Goal: Task Accomplishment & Management: Manage account settings

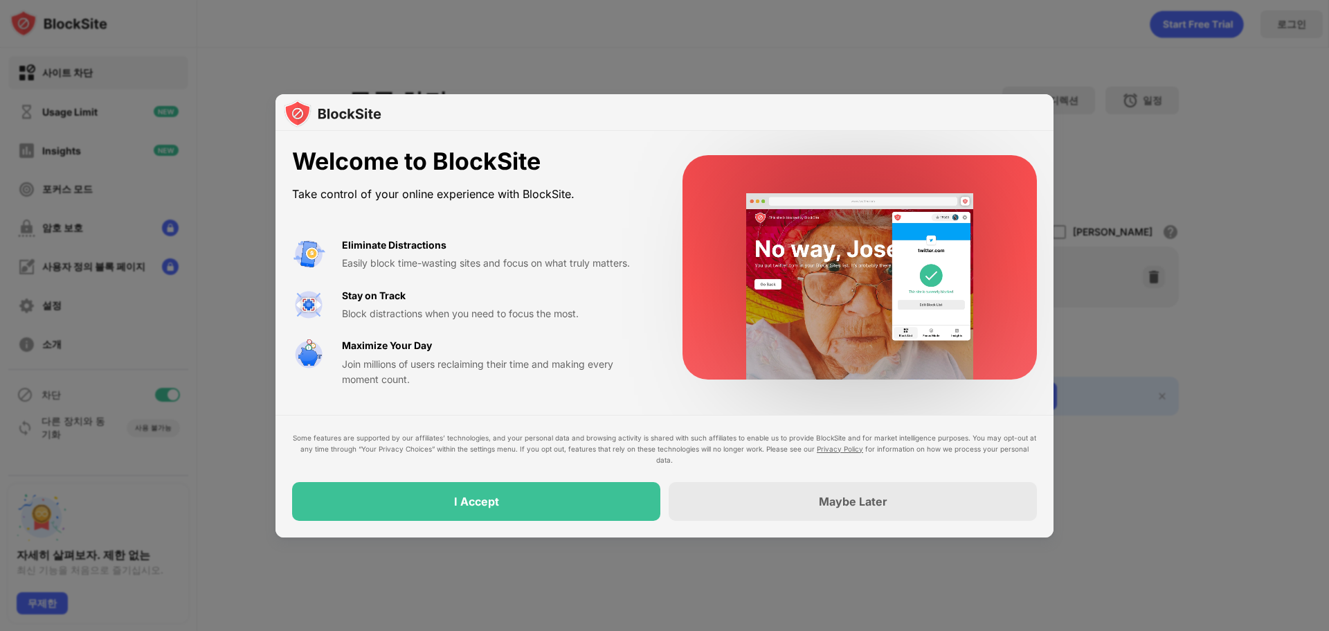
click at [555, 521] on div "Some features are supported by our affiliates’ technologies, and your personal …" at bounding box center [665, 476] width 778 height 123
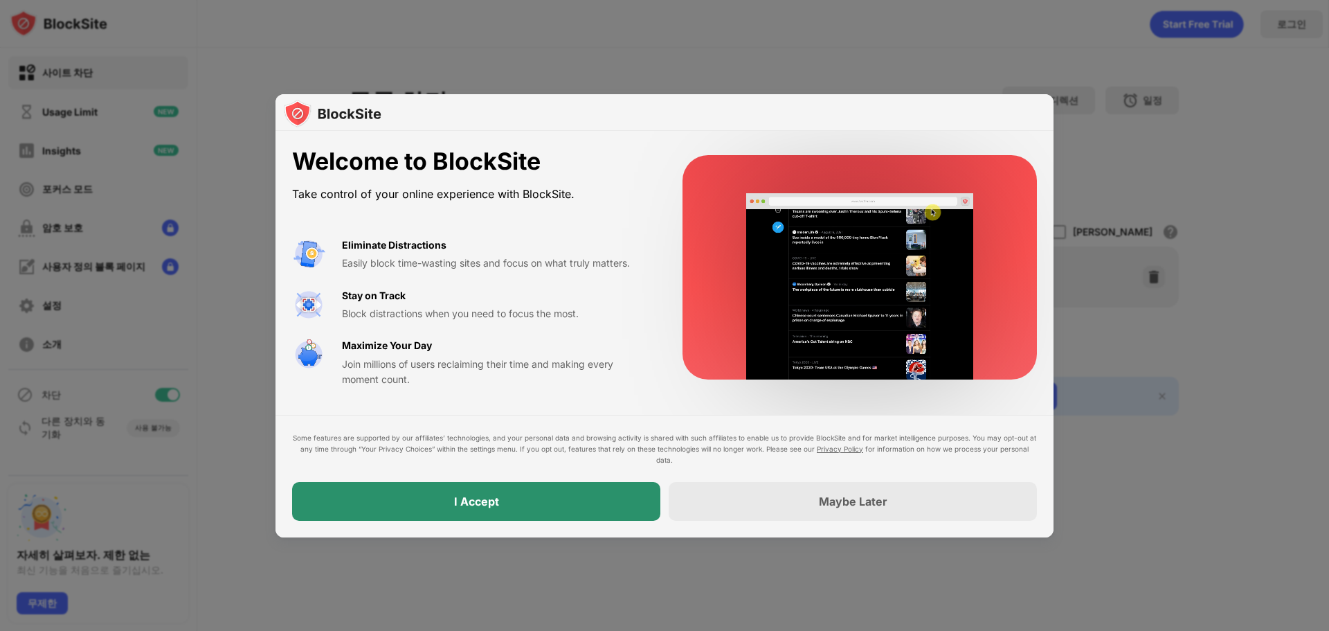
click at [550, 510] on div "I Accept" at bounding box center [476, 501] width 368 height 39
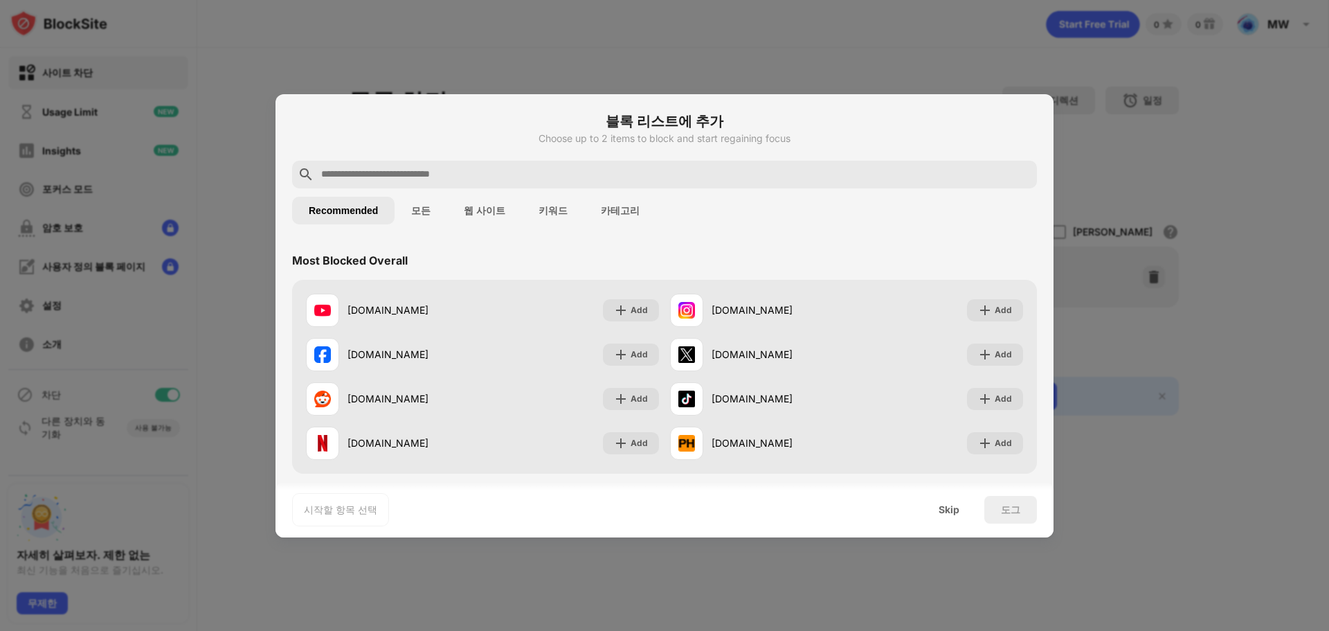
click at [483, 174] on input "text" at bounding box center [676, 174] width 712 height 17
paste input "**********"
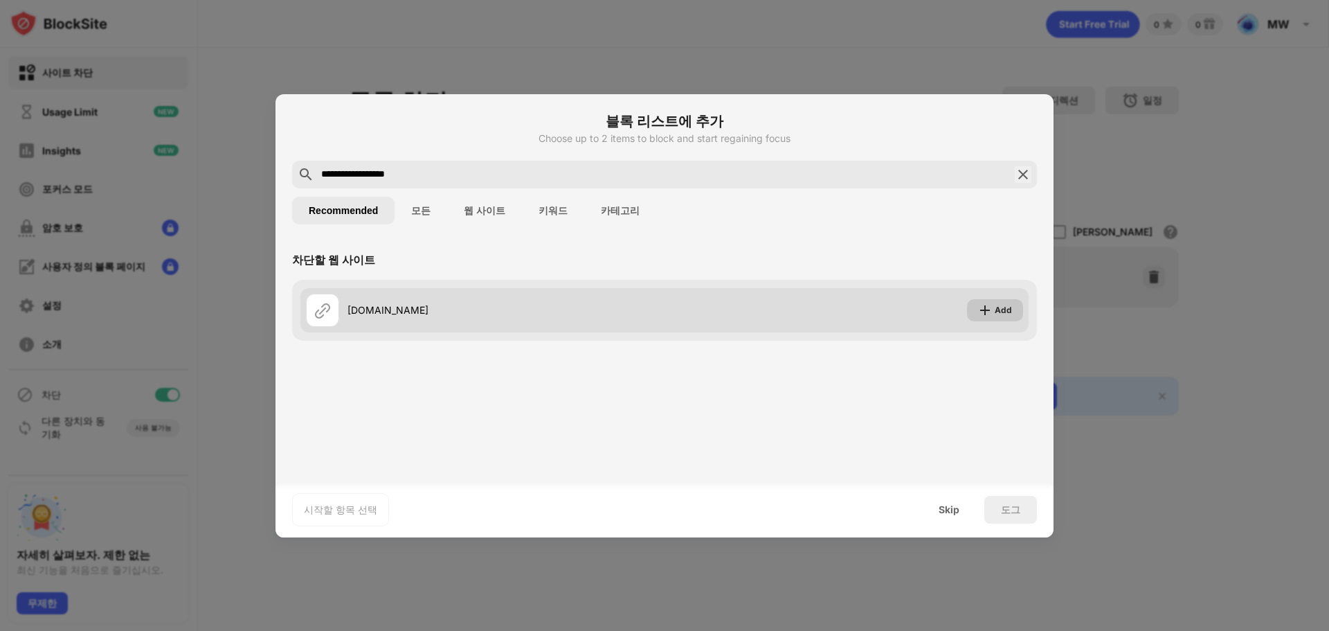
type input "**********"
click at [992, 305] on img at bounding box center [985, 310] width 14 height 14
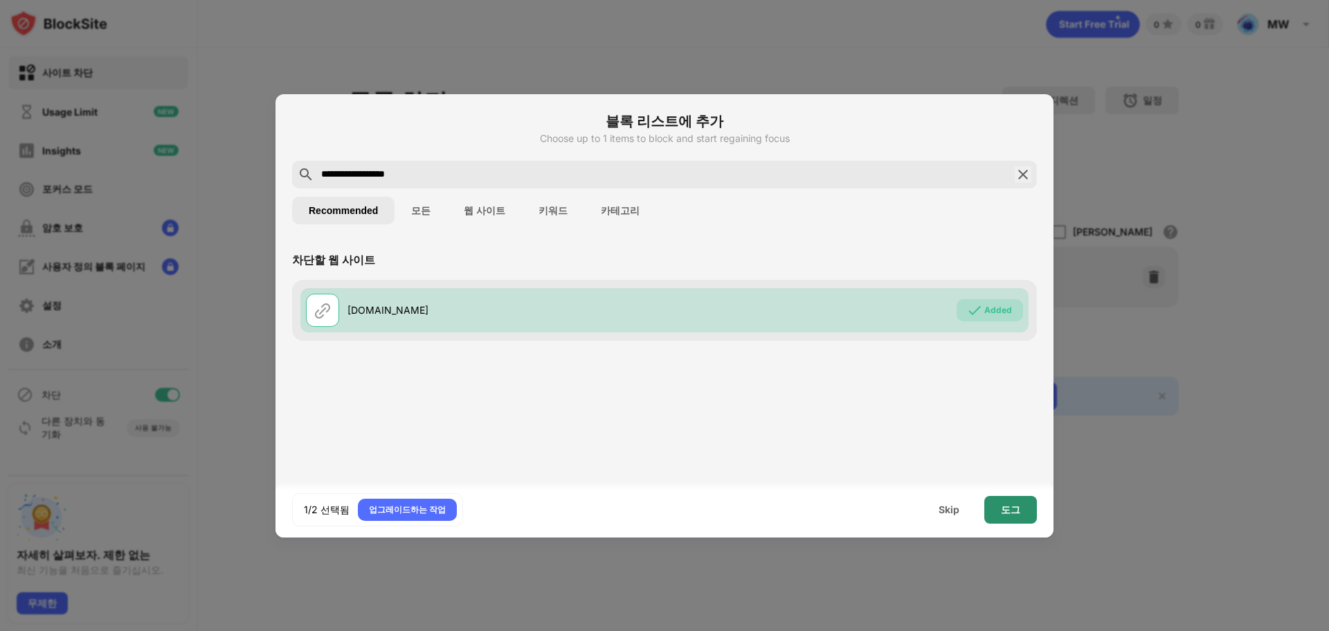
click at [1008, 518] on div "도그" at bounding box center [1011, 510] width 53 height 28
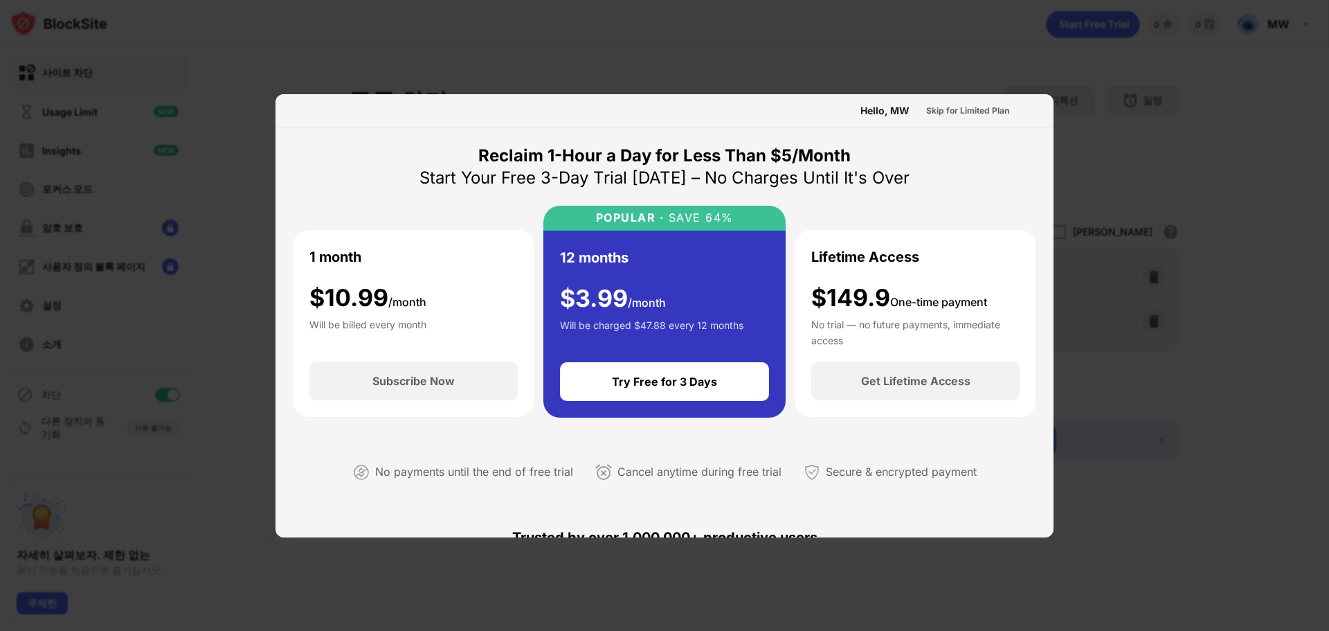
scroll to position [346, 0]
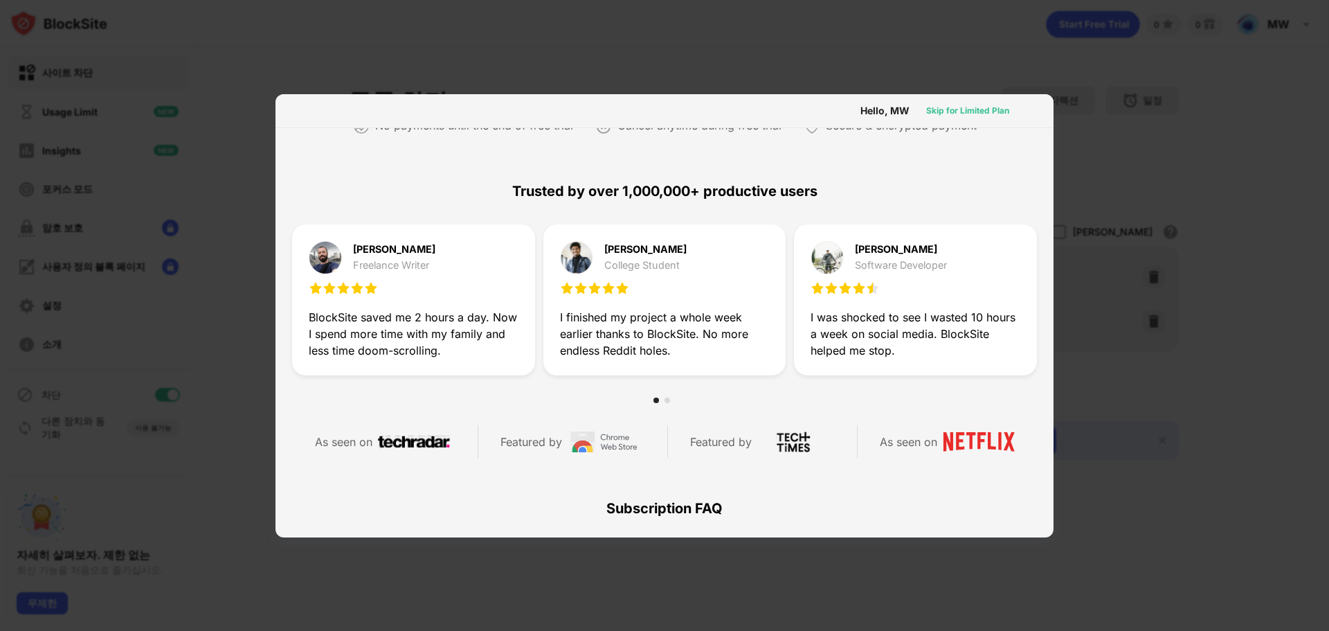
click at [983, 109] on div "Skip for Limited Plan" at bounding box center [967, 111] width 83 height 14
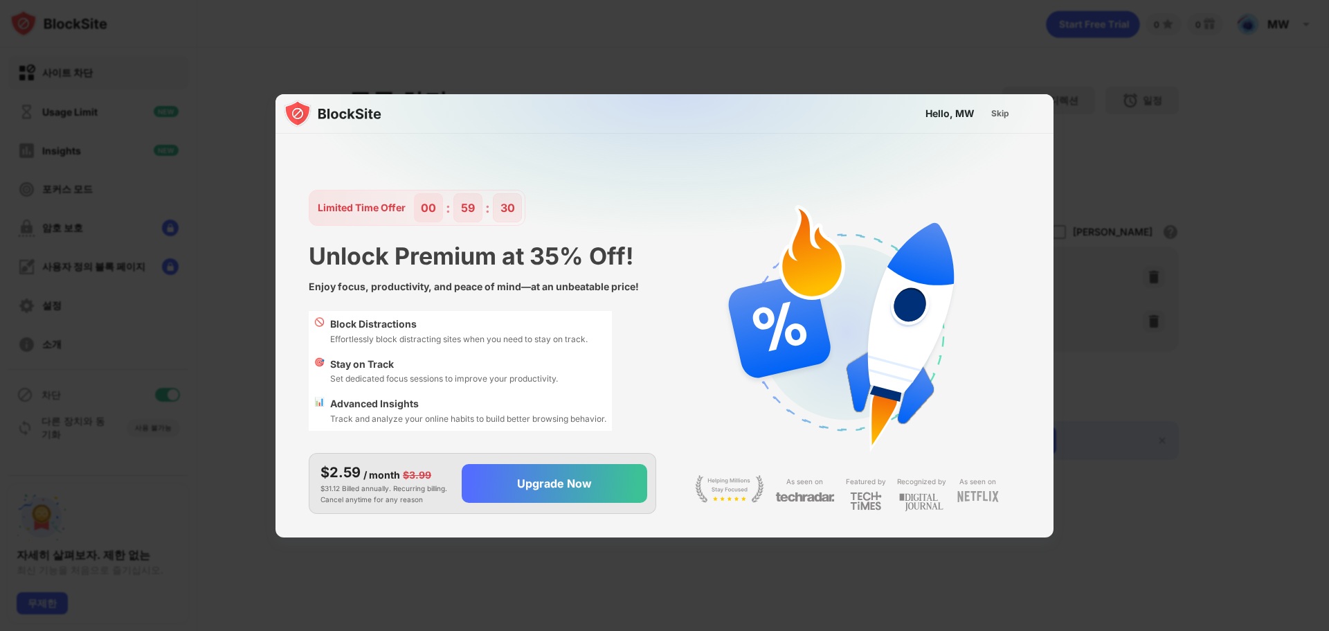
scroll to position [0, 0]
click at [1008, 115] on div "Skip" at bounding box center [1001, 114] width 18 height 14
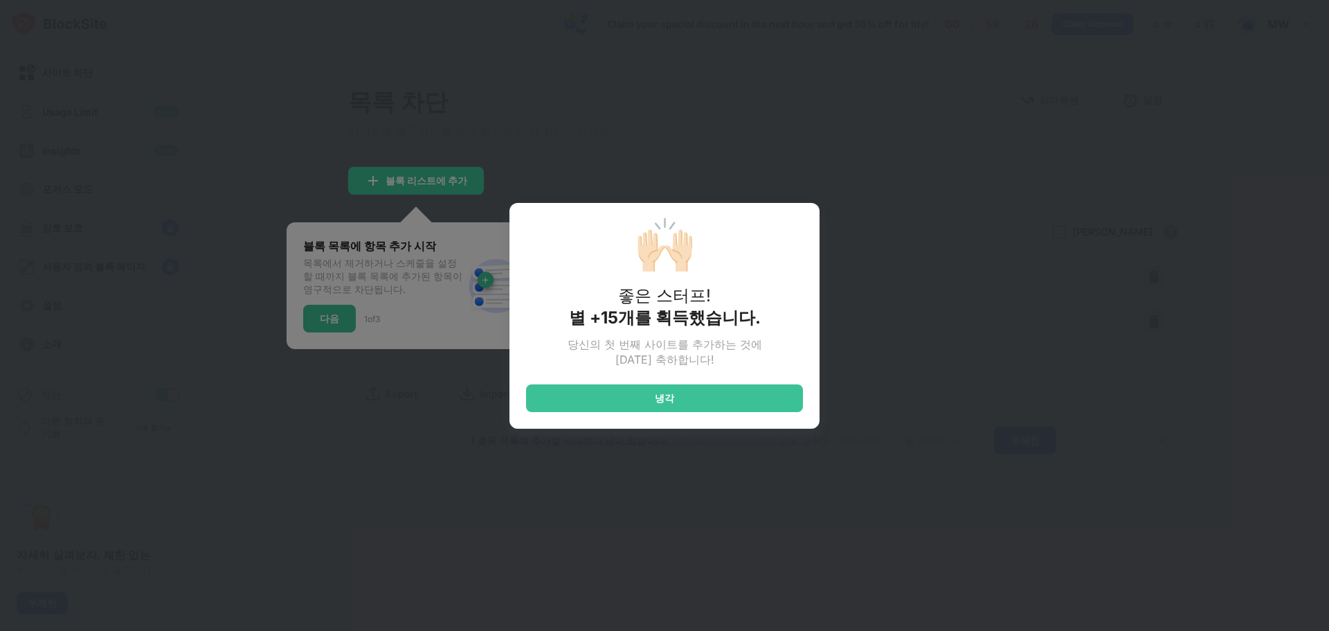
click at [870, 345] on div "🙌🏻 좋은 스터프! 별 +15개를 획득했습니다. 당신의 첫 번째 사이트를 추가하는 것에 대한 축하합니다! 냉각" at bounding box center [664, 315] width 1329 height 631
click at [784, 388] on div "냉각" at bounding box center [664, 398] width 277 height 28
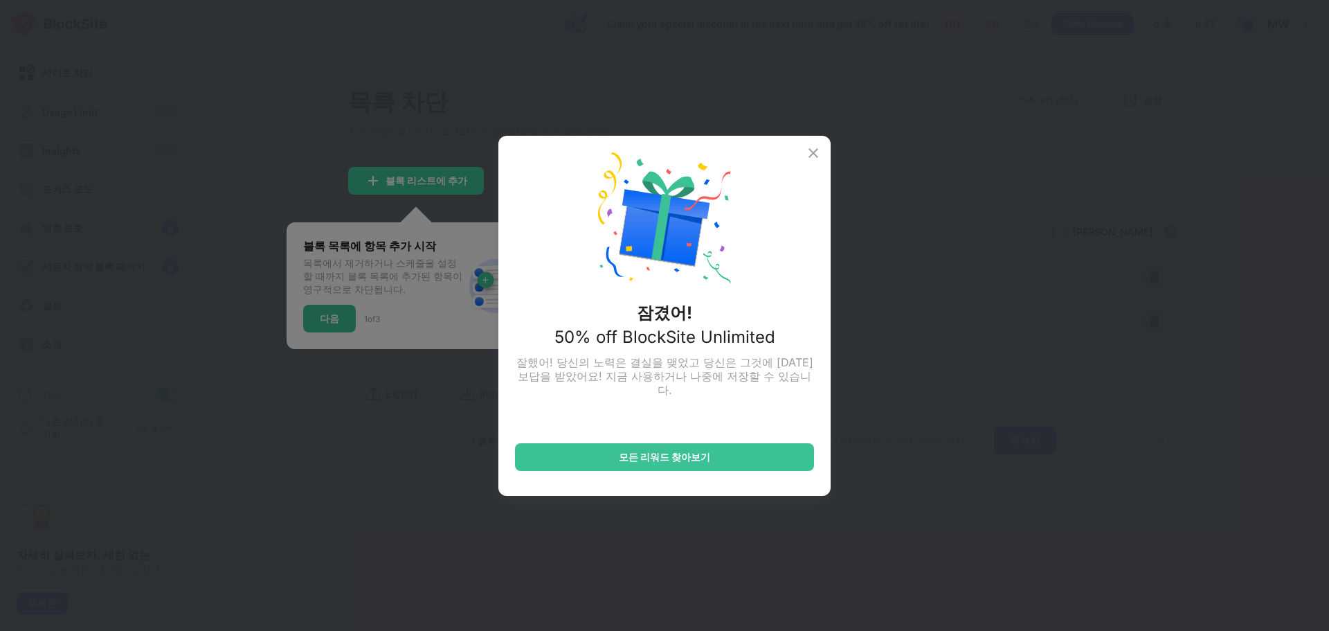
click at [819, 152] on img at bounding box center [813, 153] width 17 height 17
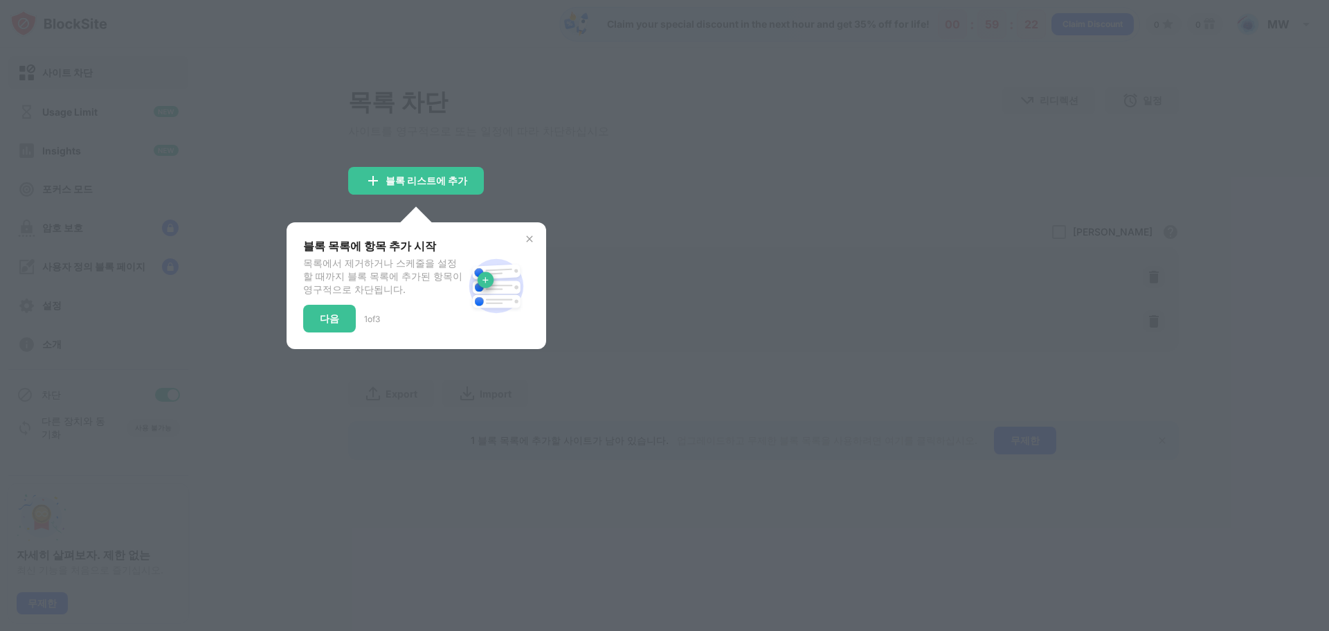
click at [526, 242] on img at bounding box center [529, 238] width 11 height 11
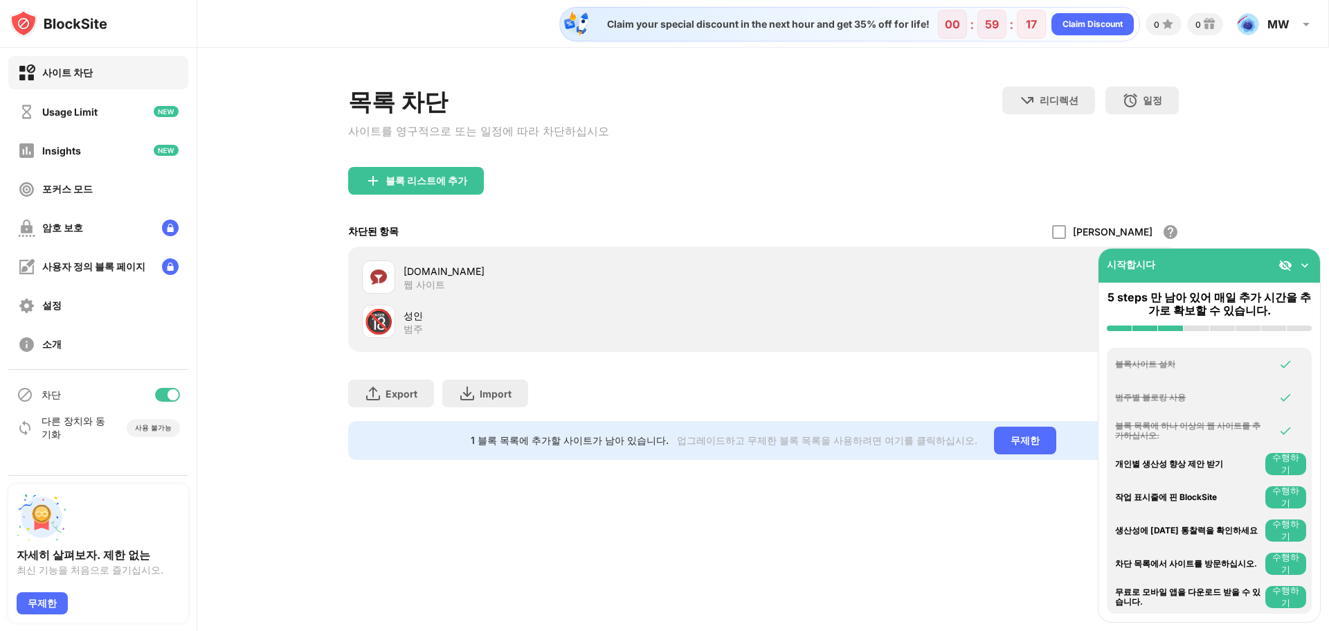
click at [1308, 262] on img at bounding box center [1305, 265] width 14 height 14
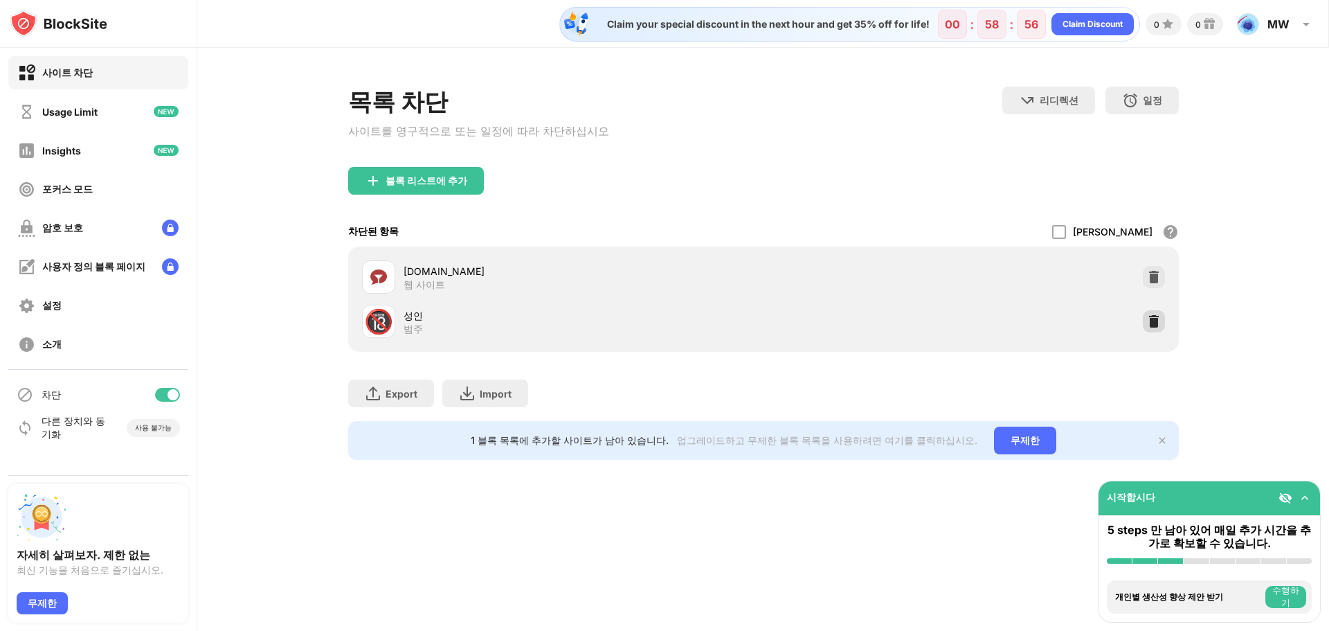
click at [1153, 323] on img at bounding box center [1154, 321] width 14 height 14
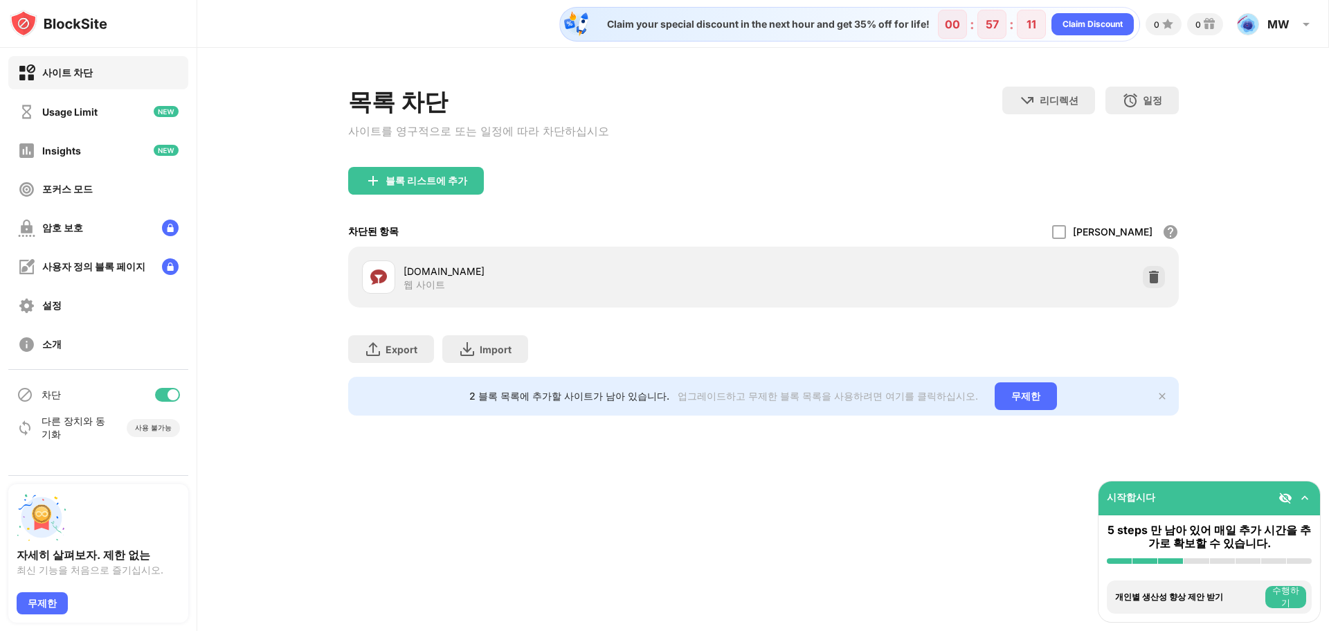
click at [408, 195] on div "블록 리스트에 추가" at bounding box center [416, 181] width 136 height 28
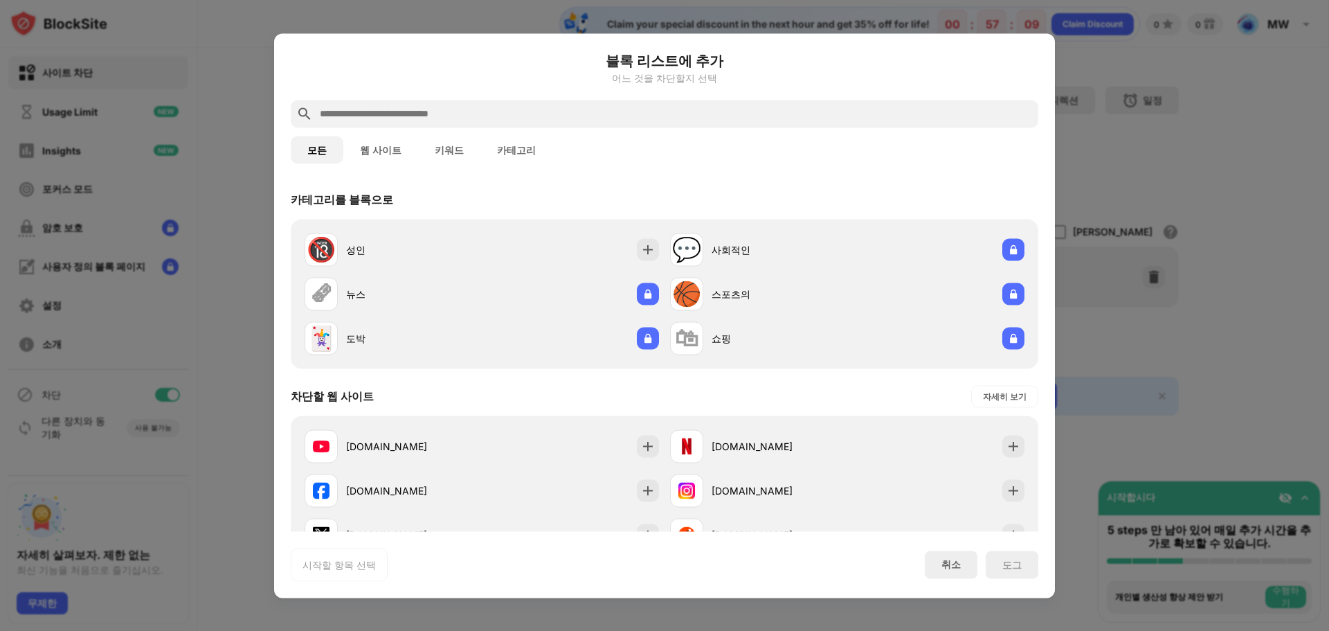
click at [467, 115] on input "text" at bounding box center [676, 113] width 715 height 17
paste input "**********"
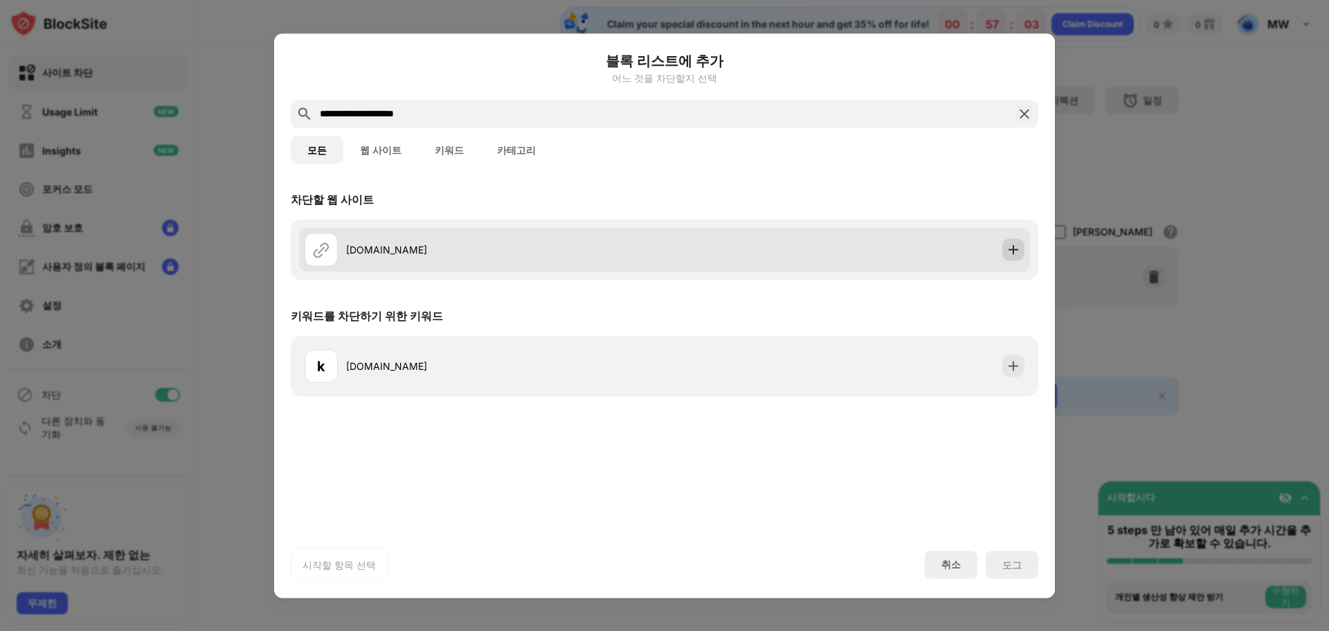
type input "**********"
click at [1008, 253] on img at bounding box center [1014, 249] width 14 height 14
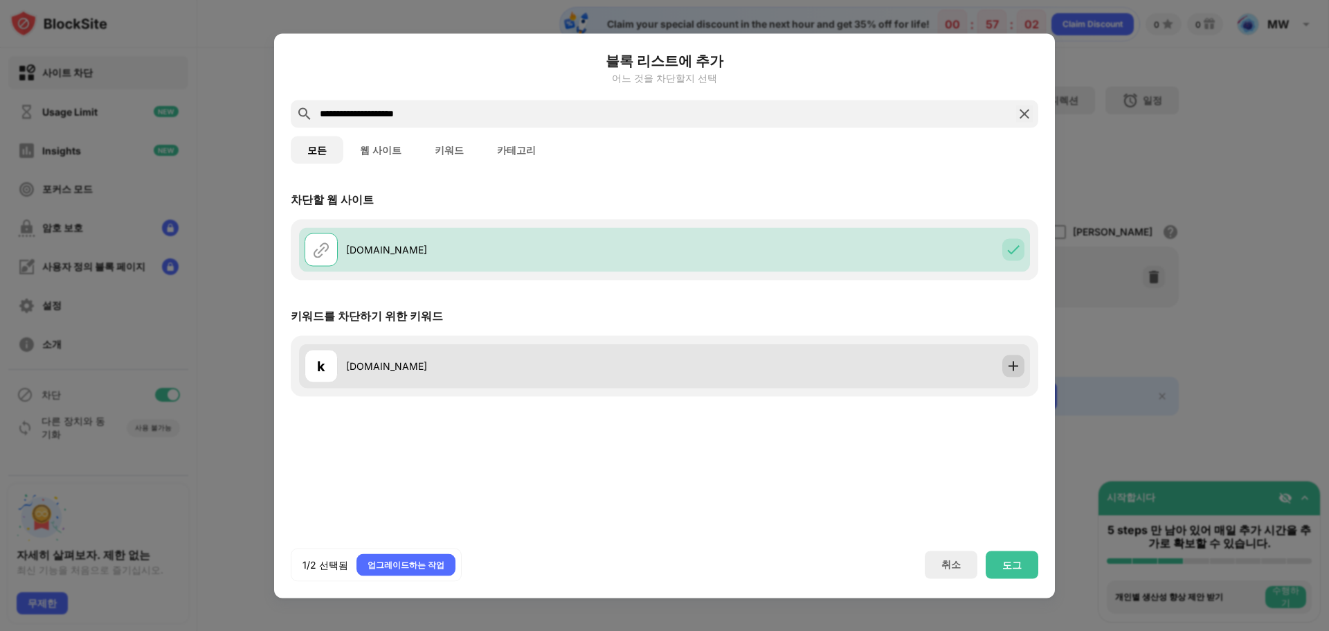
click at [1010, 361] on img at bounding box center [1014, 366] width 14 height 14
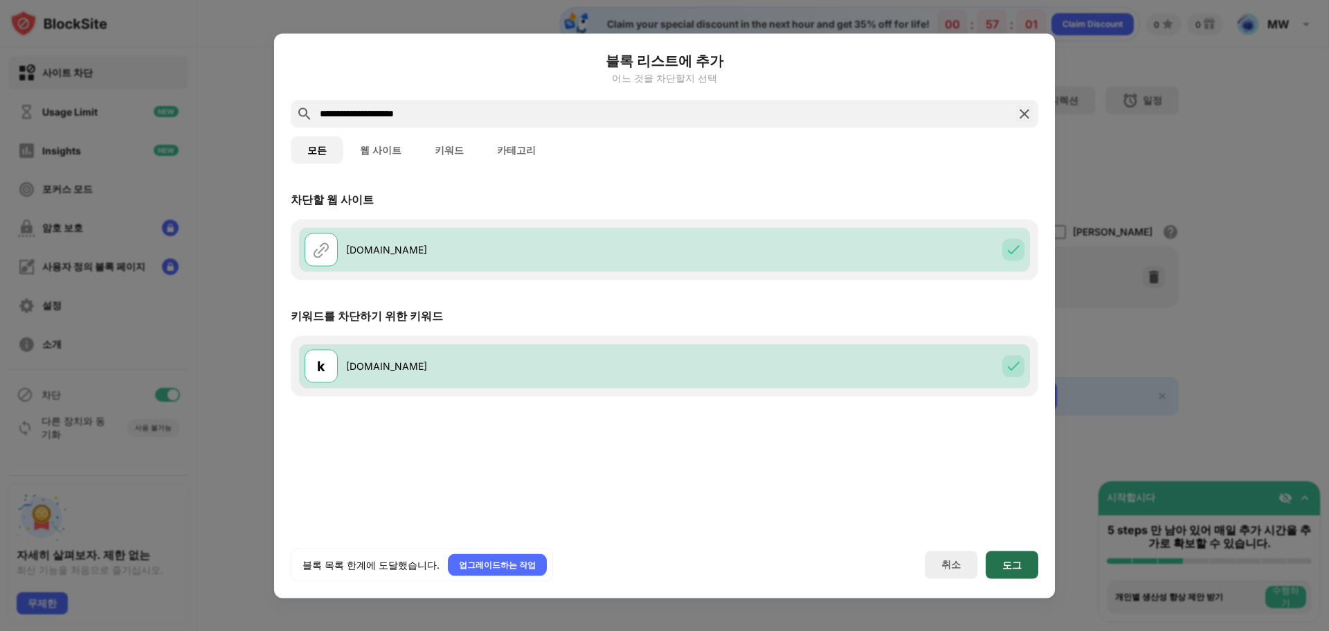
click at [1014, 567] on div "도그" at bounding box center [1012, 564] width 19 height 11
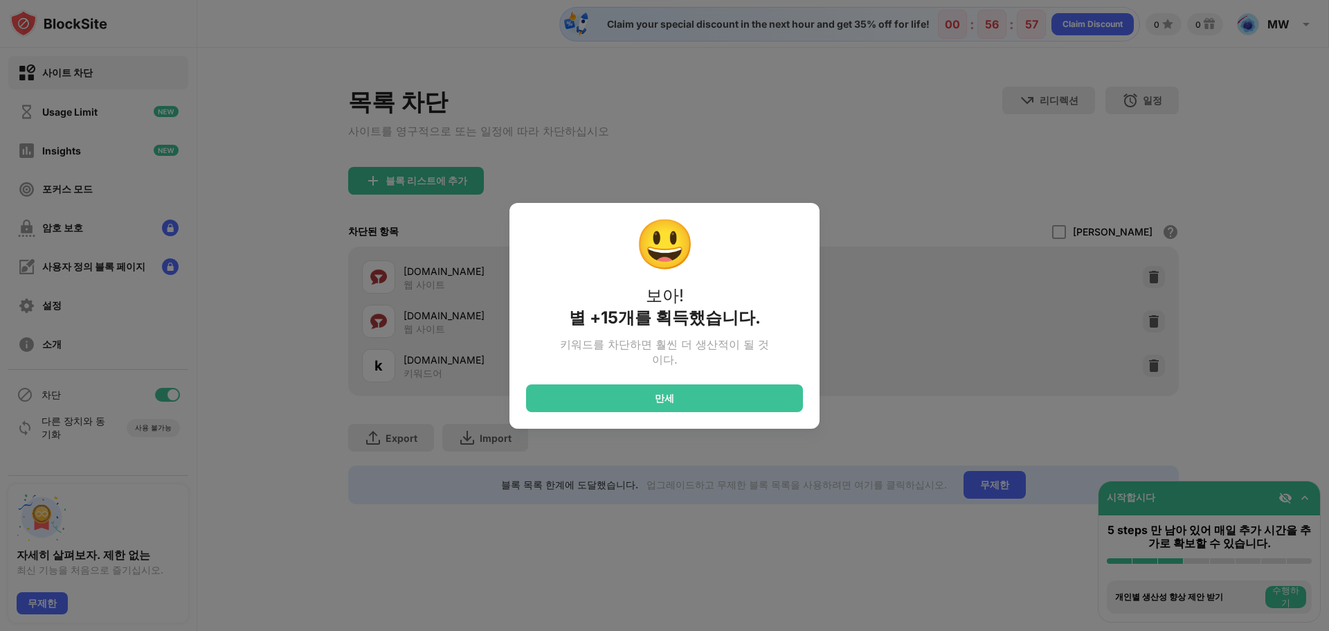
click at [726, 136] on div "😃 보아! 별 +15개를 획득했습니다. 키워드를 차단하면 훨씬 더 생산적이 될 것이다. 만세" at bounding box center [664, 315] width 1329 height 631
click at [726, 412] on div "만세" at bounding box center [664, 398] width 277 height 28
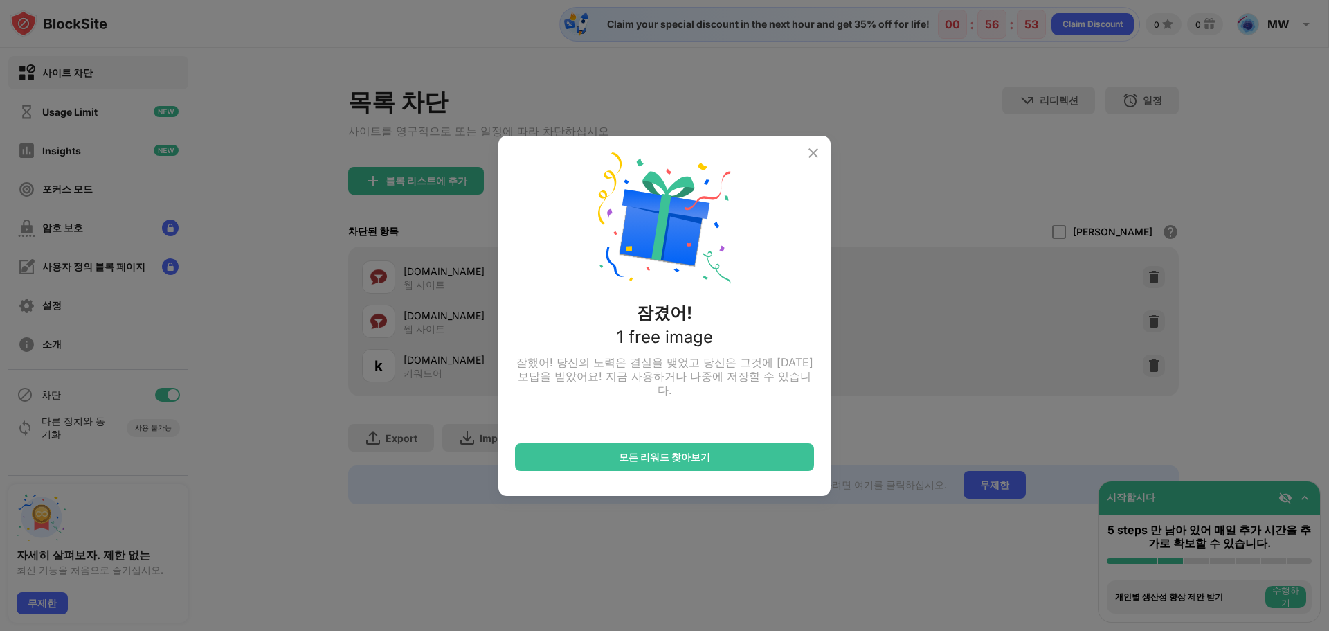
click at [811, 151] on img at bounding box center [813, 153] width 17 height 17
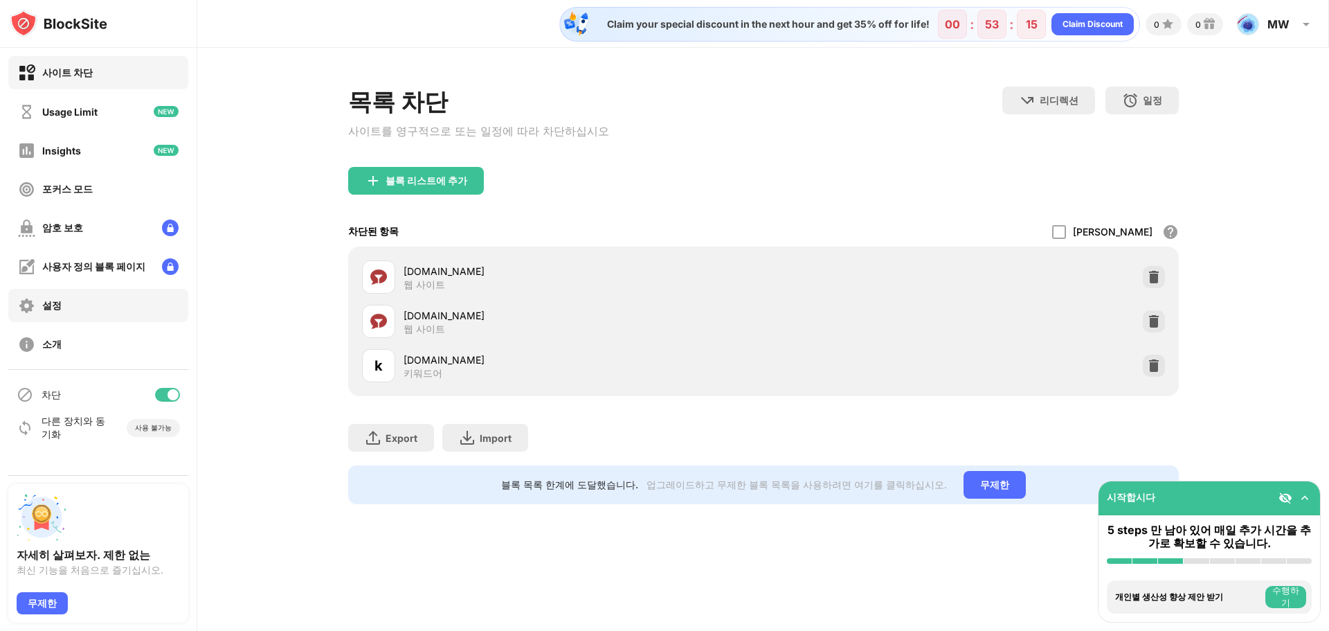
click at [97, 308] on div "설정" at bounding box center [98, 305] width 180 height 33
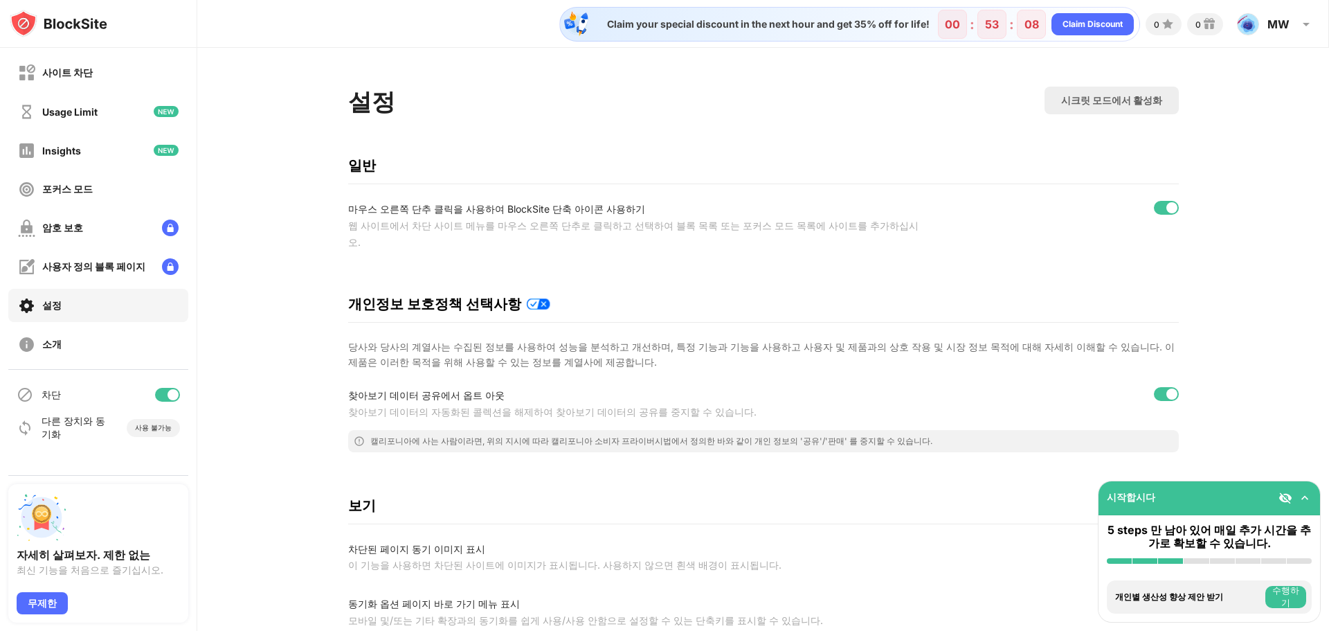
click at [1167, 388] on div at bounding box center [1172, 393] width 11 height 11
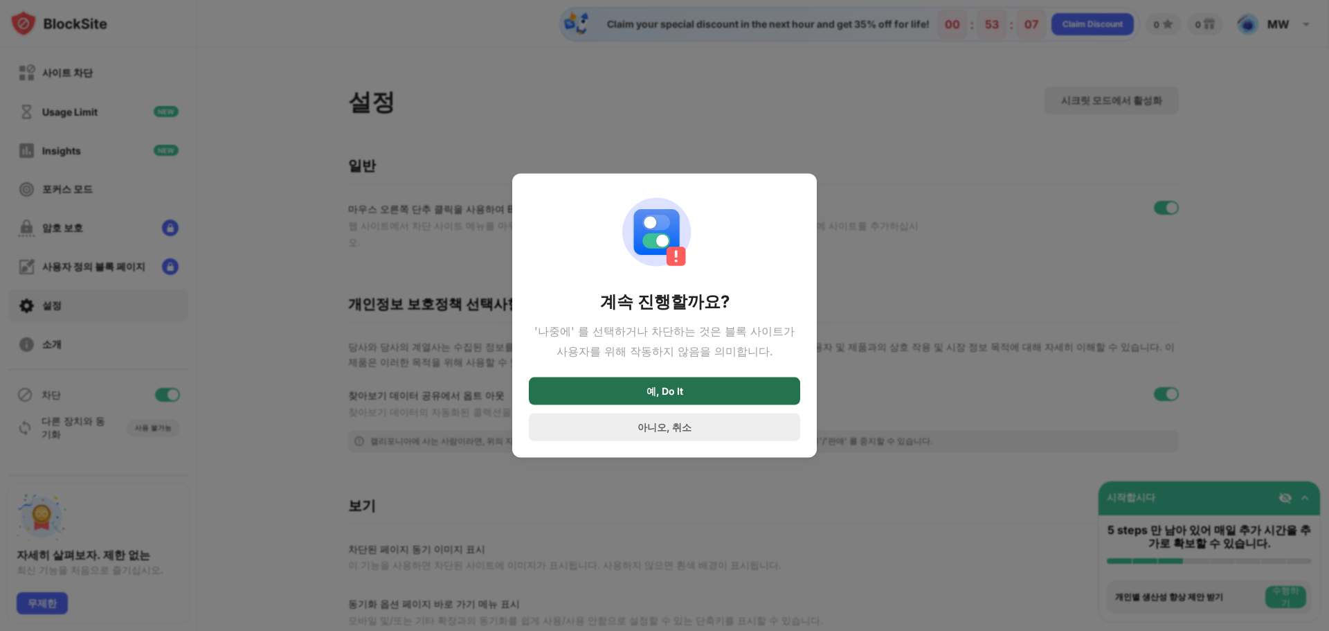
click at [771, 388] on div "예, Do It" at bounding box center [664, 391] width 271 height 28
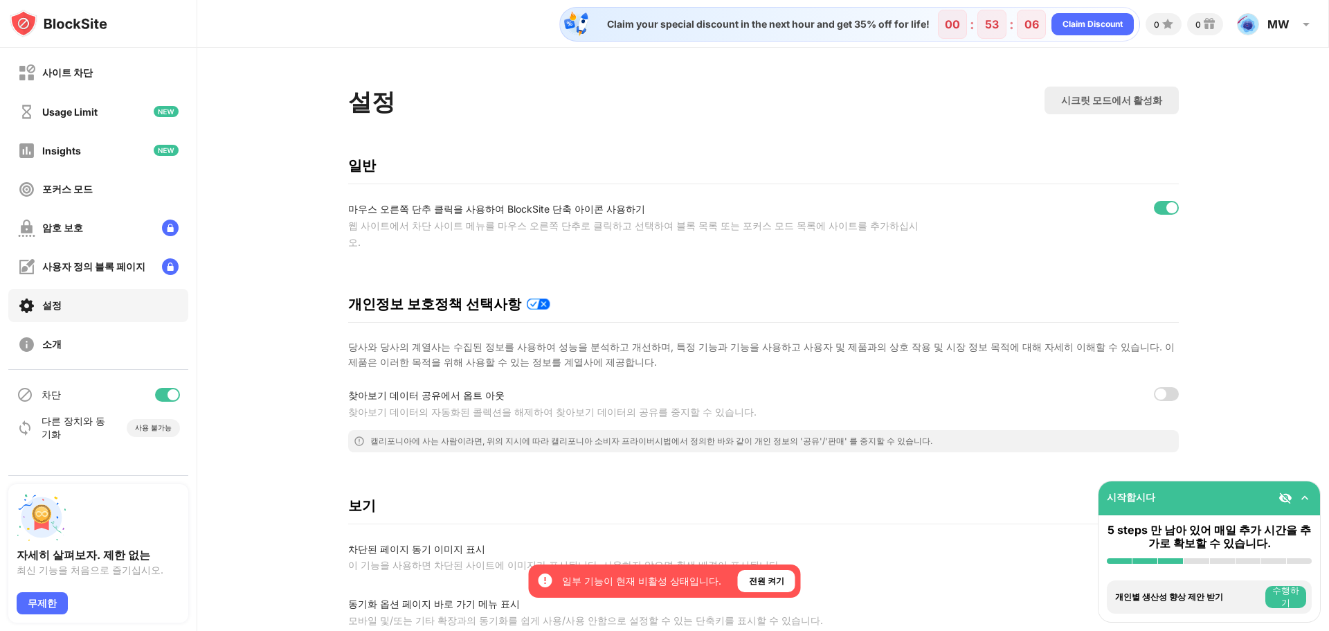
scroll to position [208, 0]
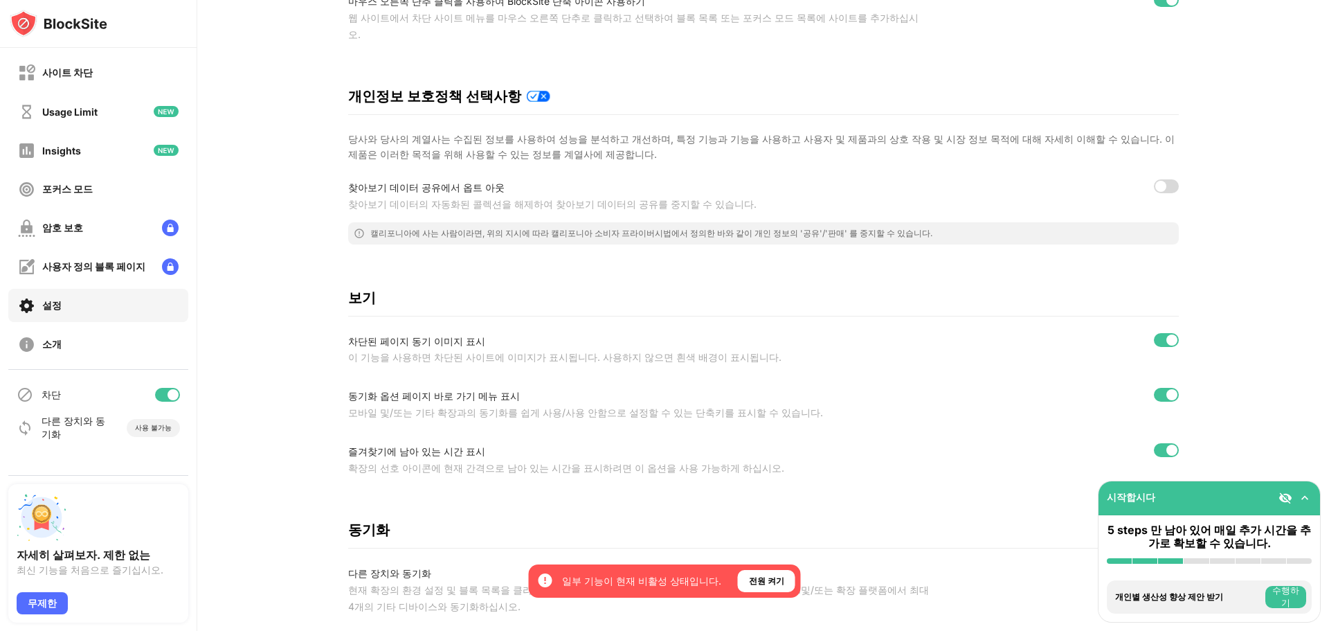
click at [1163, 334] on div at bounding box center [1166, 340] width 25 height 14
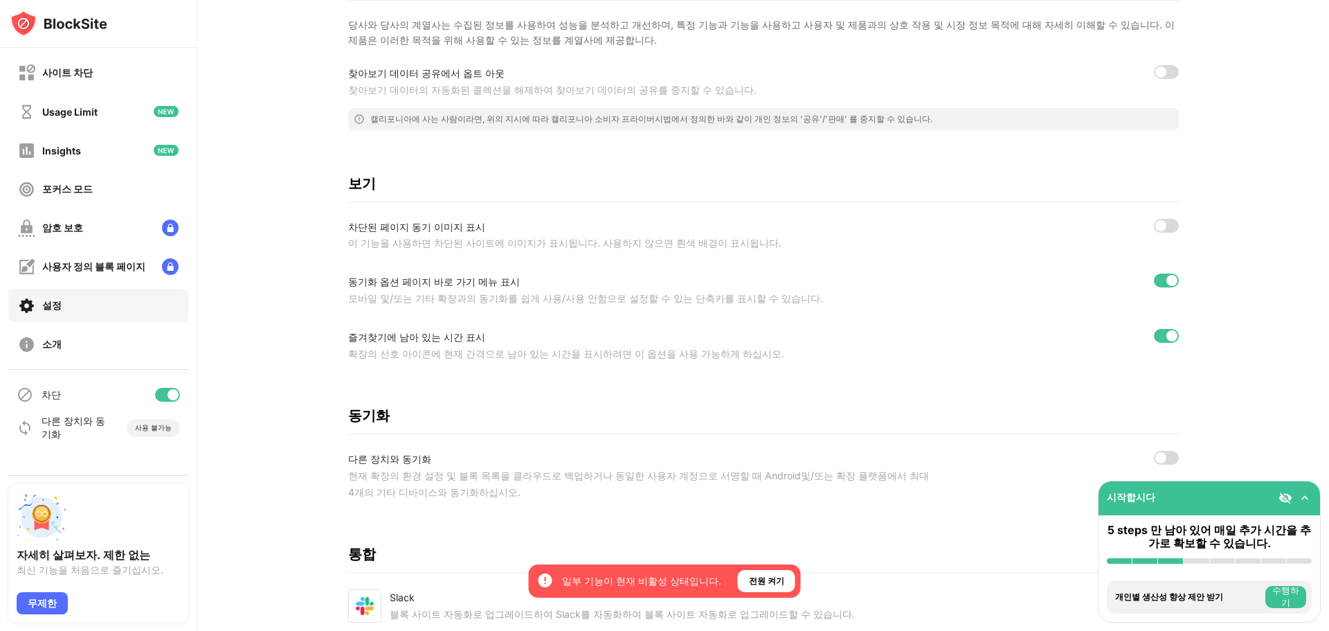
scroll to position [346, 0]
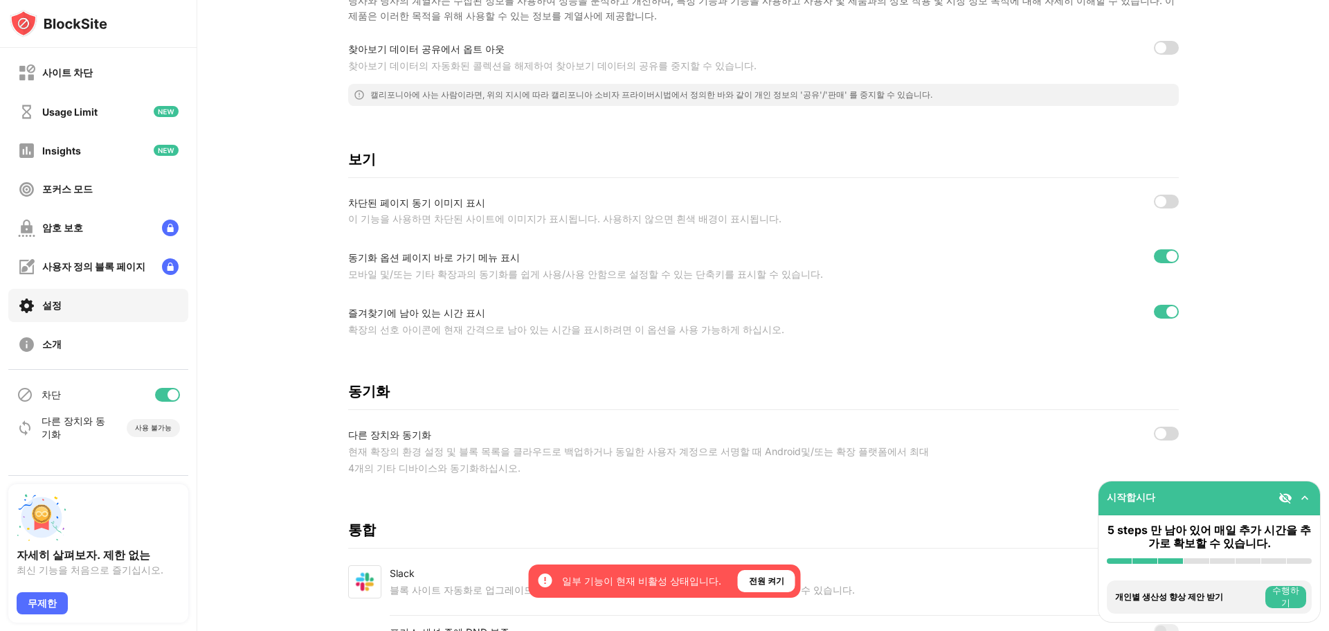
click at [1168, 306] on div at bounding box center [1172, 311] width 11 height 11
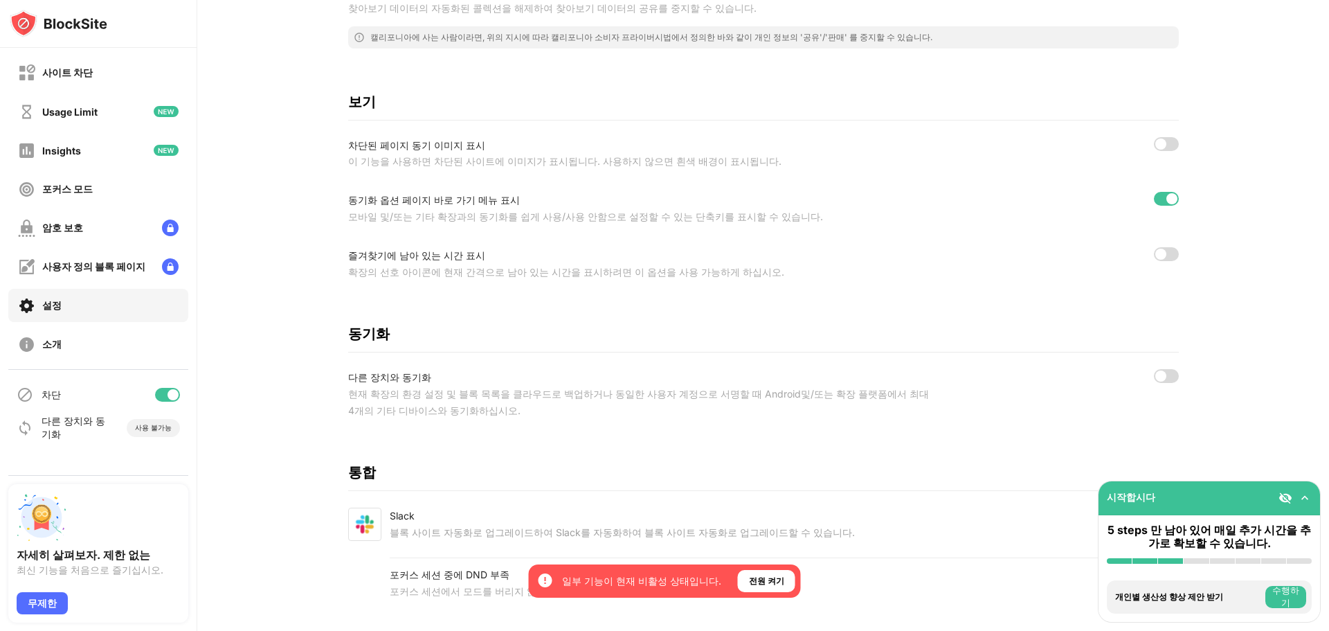
scroll to position [436, 0]
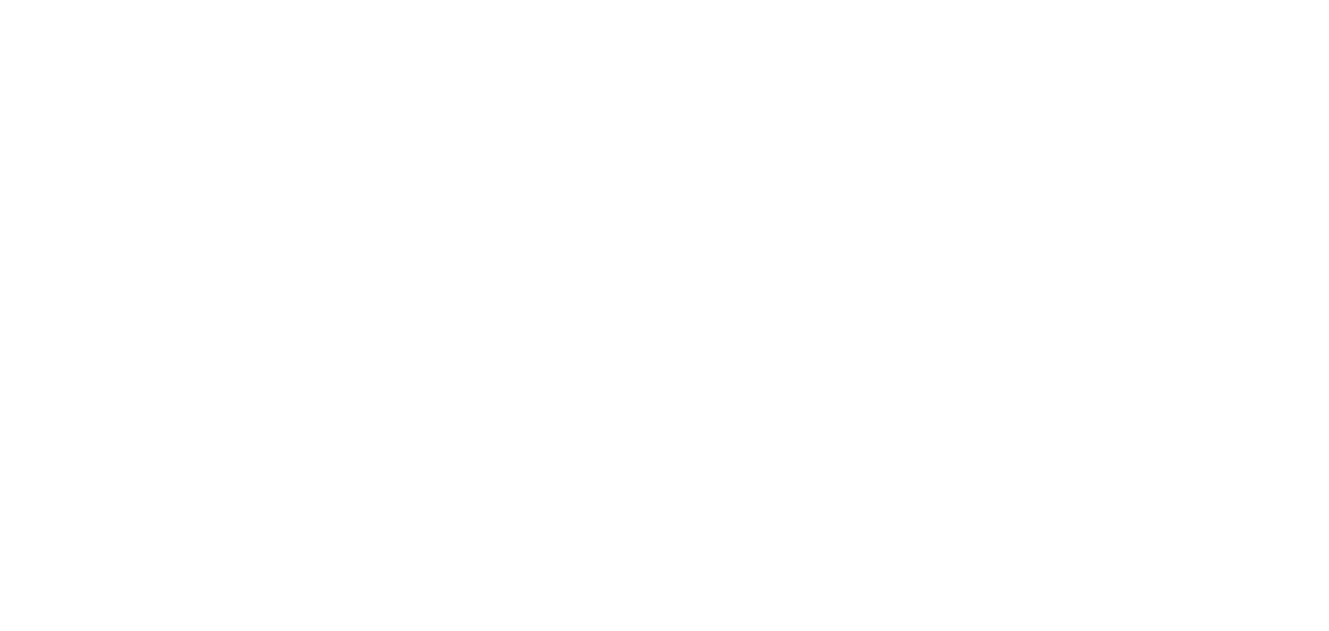
click at [166, 6] on html at bounding box center [664, 3] width 1329 height 6
drag, startPoint x: 215, startPoint y: 93, endPoint x: 222, endPoint y: 91, distance: 7.9
click at [216, 93] on div at bounding box center [664, 315] width 1329 height 631
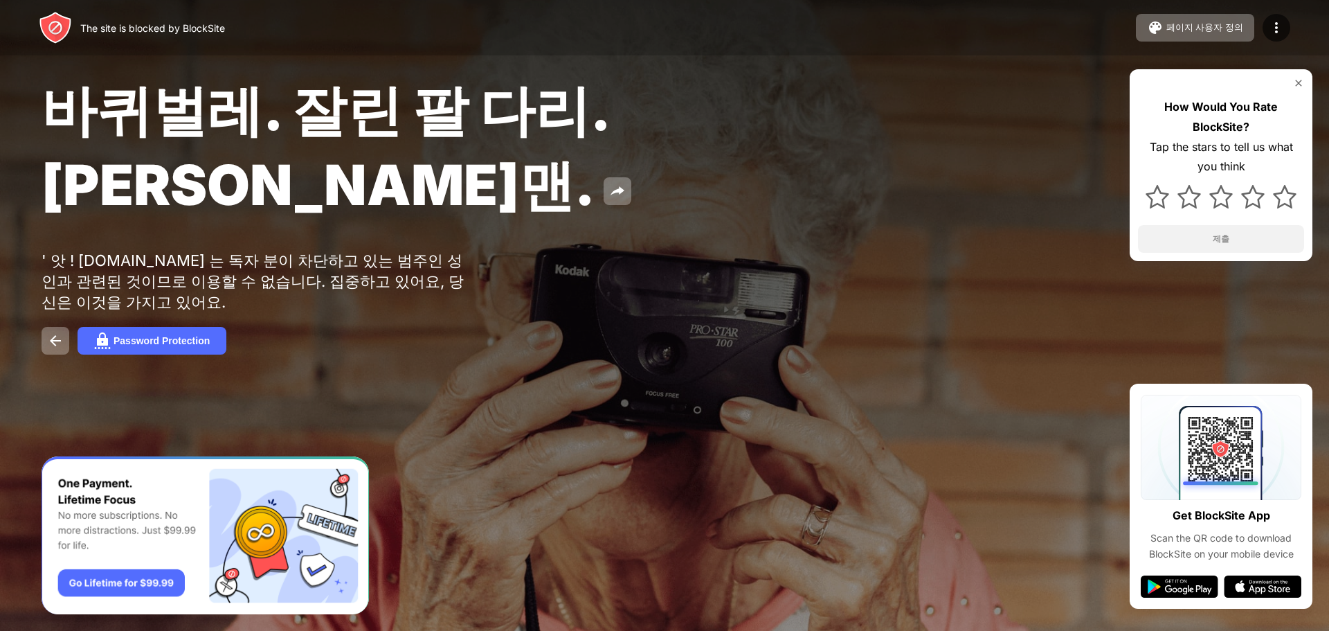
click at [530, 49] on div "The site is blocked by BlockSite 페이지 사용자 정의 블록 목록 편집 리디렉션 블록 페이지 사용자 정의 Upgrade…" at bounding box center [664, 27] width 1329 height 55
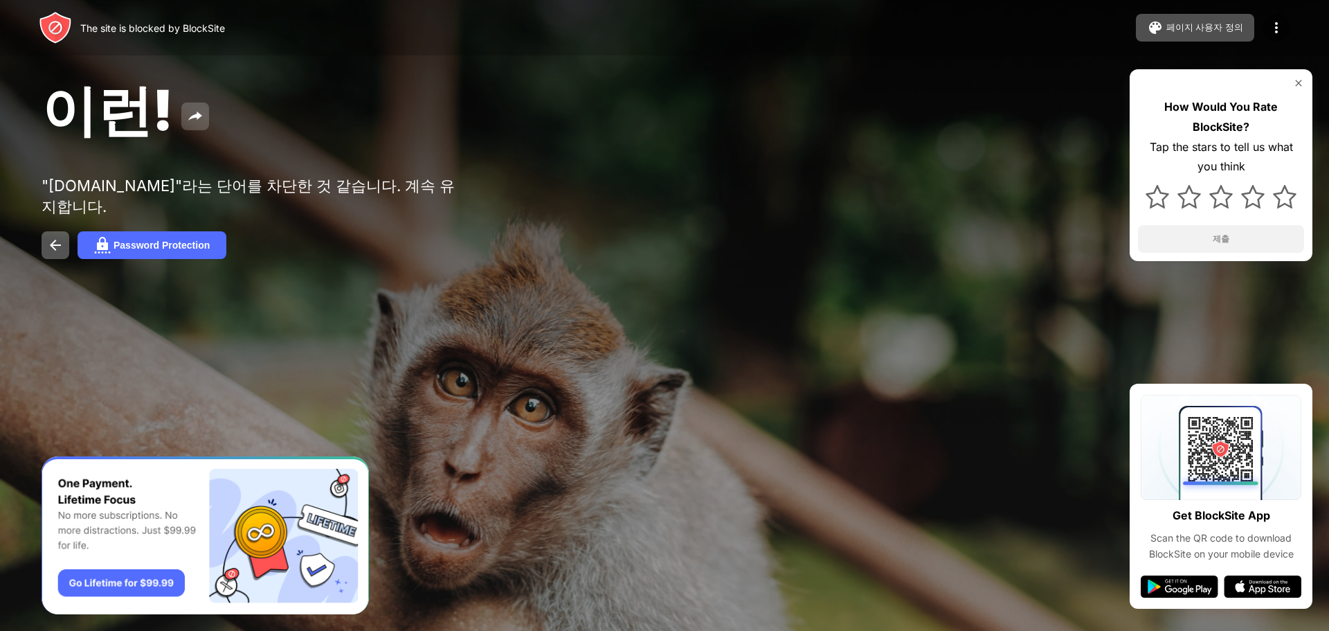
click at [187, 122] on img at bounding box center [195, 116] width 17 height 17
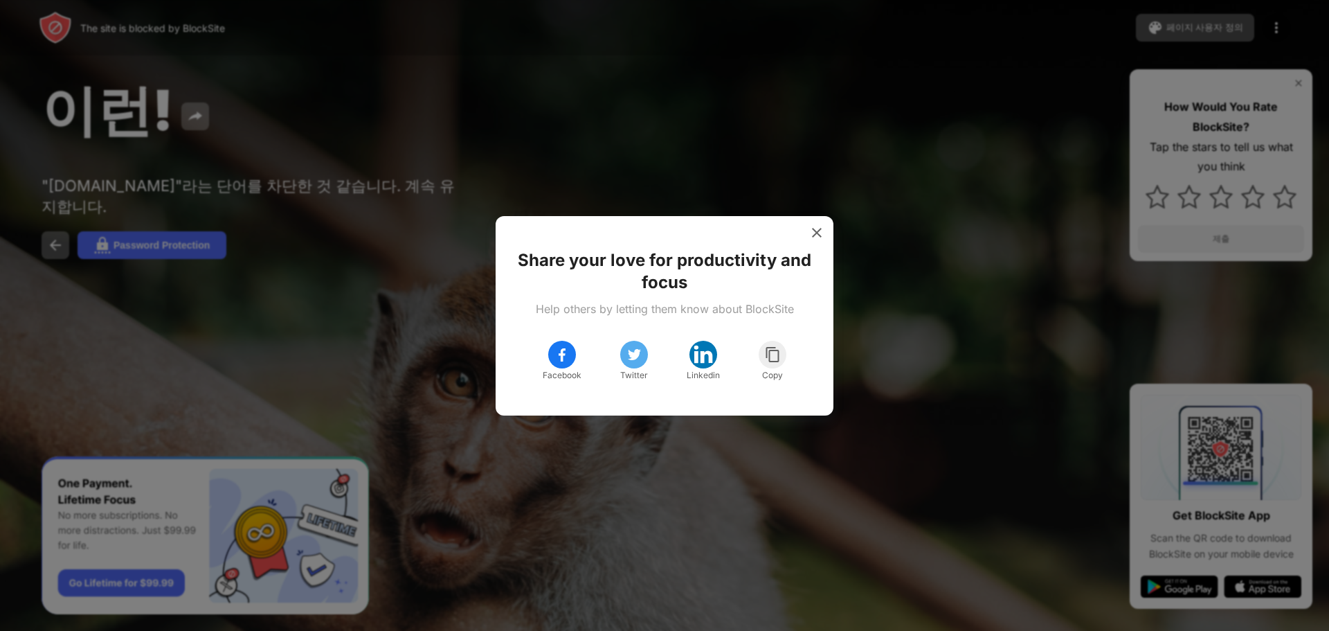
click at [611, 116] on div at bounding box center [664, 315] width 1329 height 631
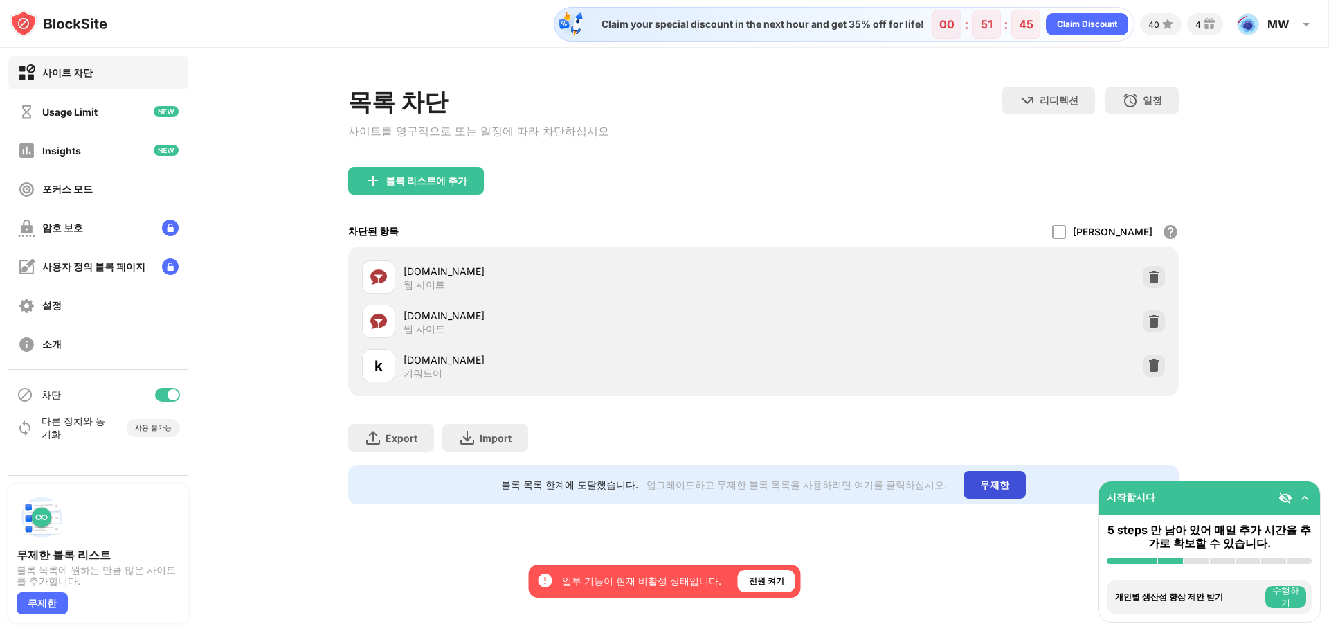
click at [1006, 492] on div "무제한" at bounding box center [995, 485] width 62 height 28
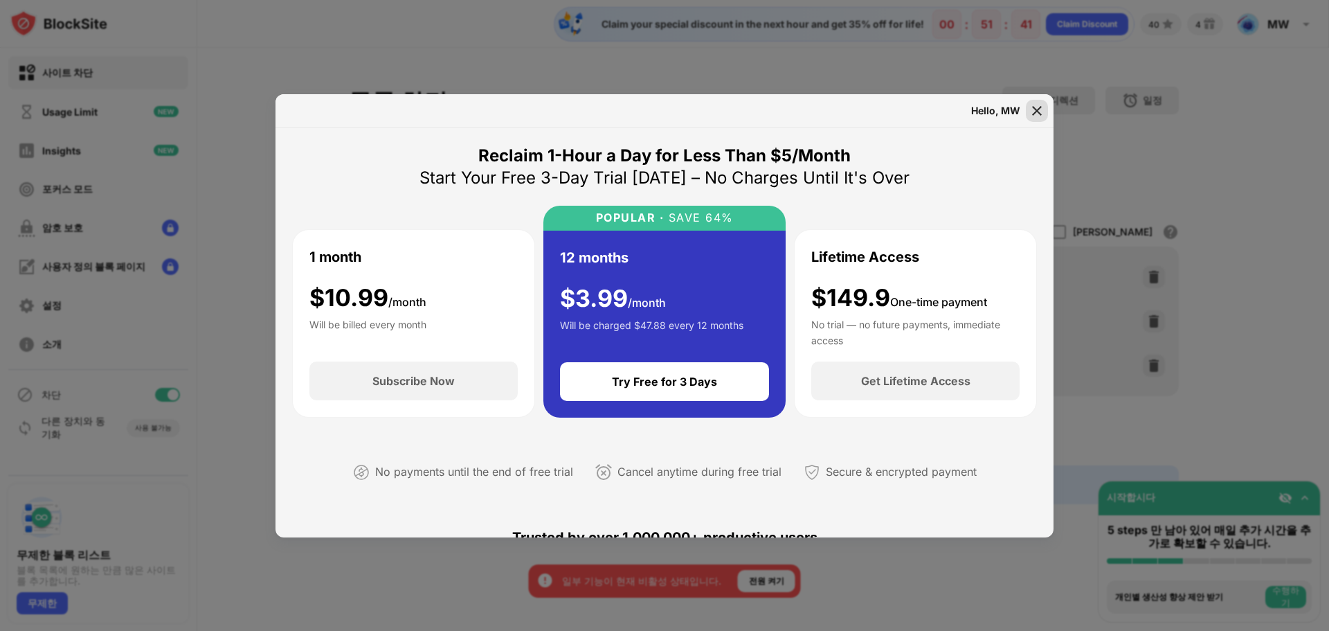
click at [1038, 110] on img at bounding box center [1037, 111] width 14 height 14
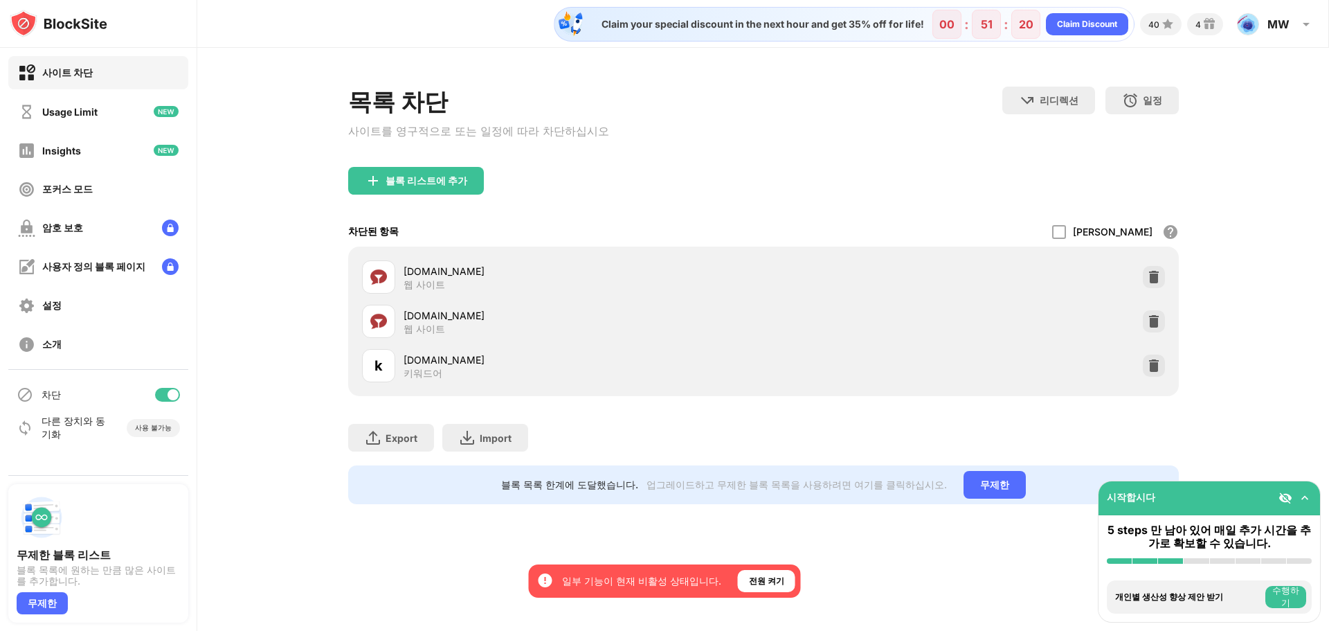
drag, startPoint x: 514, startPoint y: 317, endPoint x: 426, endPoint y: 319, distance: 87.9
click at [426, 319] on div "ko.stripchatgirls.com" at bounding box center [584, 315] width 360 height 15
click at [452, 317] on div "ko.stripchatgirls.com" at bounding box center [584, 315] width 360 height 15
click at [424, 321] on div "ko.stripchatgirls.com" at bounding box center [584, 315] width 360 height 15
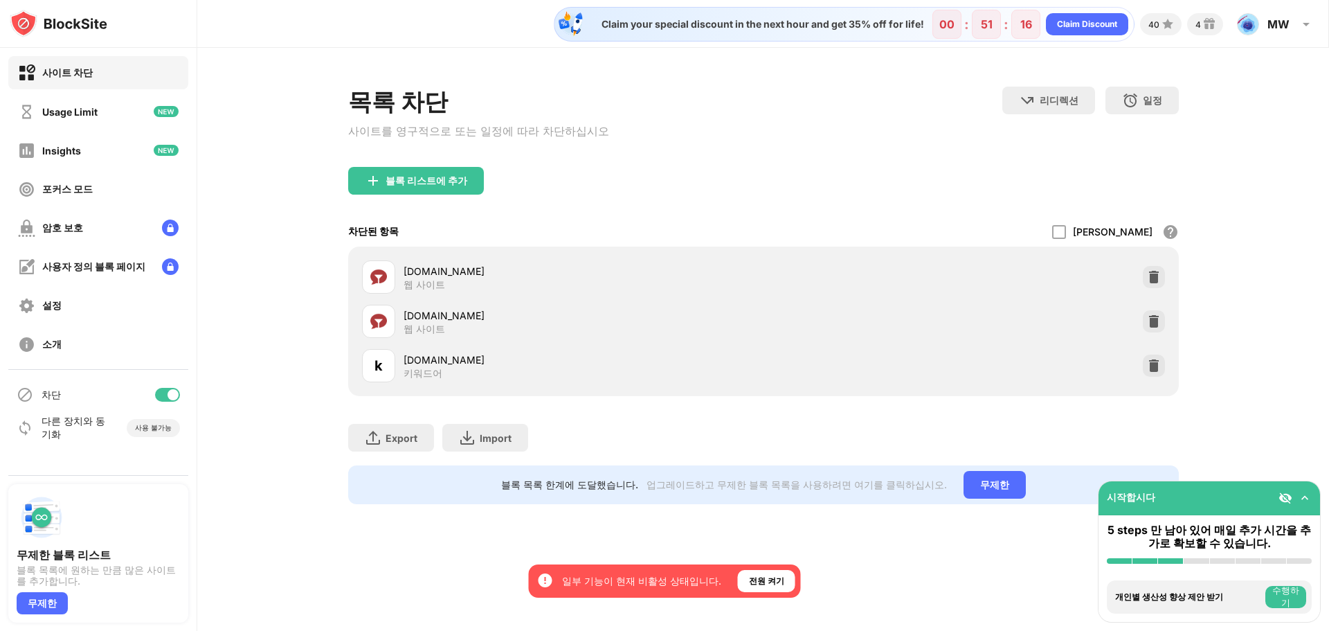
drag, startPoint x: 442, startPoint y: 368, endPoint x: 393, endPoint y: 340, distance: 56.8
click at [393, 338] on div "ko.stripchatgirls.com 웹 사이트" at bounding box center [563, 321] width 402 height 33
click at [379, 321] on img at bounding box center [378, 321] width 17 height 17
click at [411, 442] on div "Export" at bounding box center [402, 438] width 32 height 12
